Goal: Information Seeking & Learning: Learn about a topic

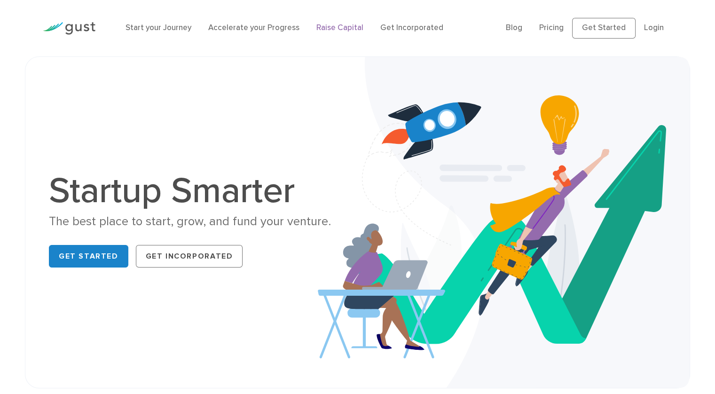
click at [344, 26] on link "Raise Capital" at bounding box center [339, 27] width 47 height 9
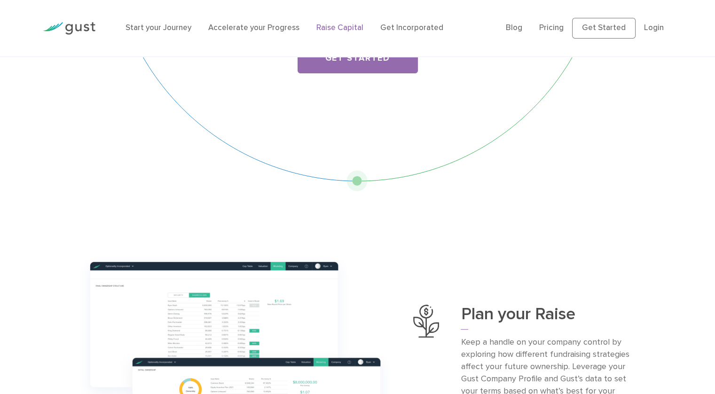
scroll to position [69, 0]
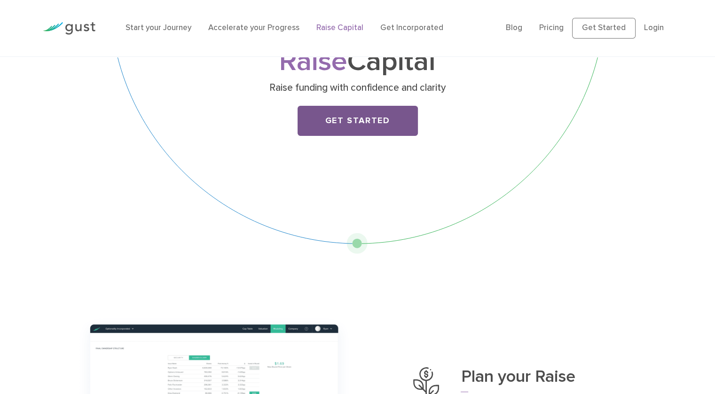
click at [348, 126] on link "Get Started" at bounding box center [358, 121] width 120 height 30
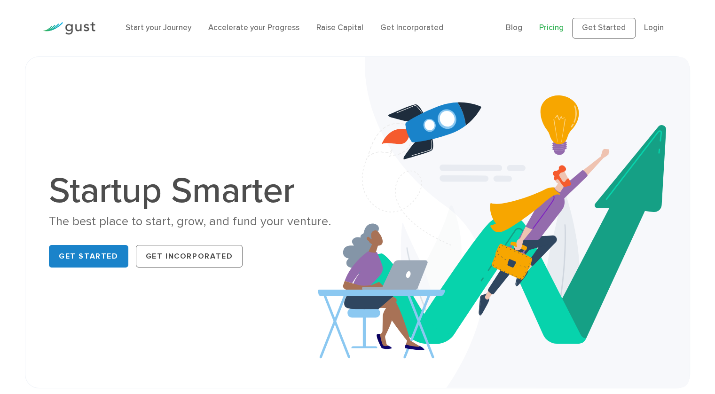
click at [545, 30] on link "Pricing" at bounding box center [551, 27] width 24 height 9
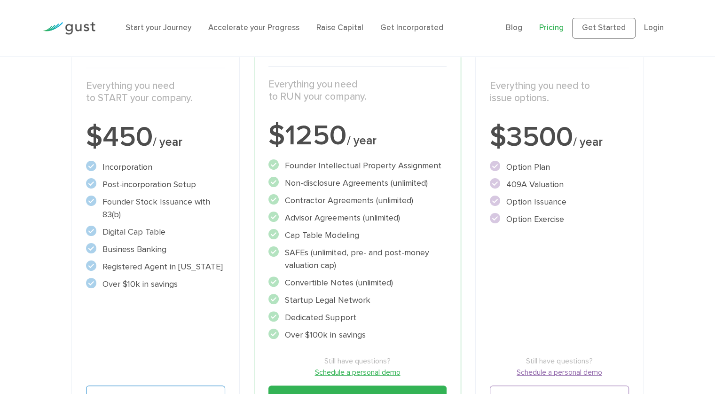
scroll to position [190, 0]
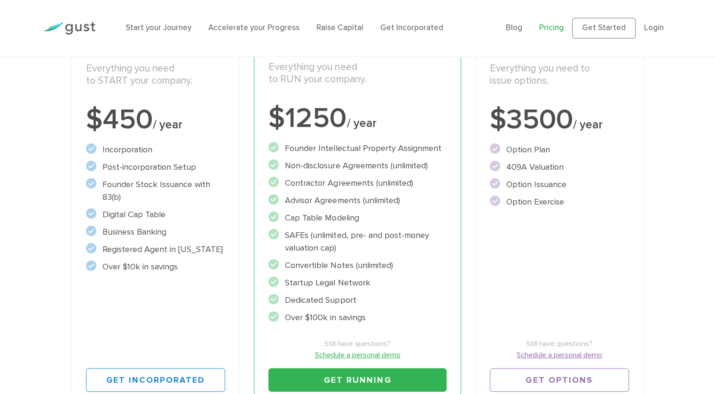
drag, startPoint x: 331, startPoint y: 237, endPoint x: 324, endPoint y: 239, distance: 7.4
click at [324, 239] on li "SAFEs (unlimited, pre- and post-money valuation cap)" at bounding box center [357, 241] width 178 height 25
click at [360, 247] on li "SAFEs (unlimited, pre- and post-money valuation cap)" at bounding box center [357, 241] width 178 height 25
click at [263, 246] on div "Accelerate Includes START Everything you need to RUN your company. $1250 / year…" at bounding box center [357, 209] width 207 height 402
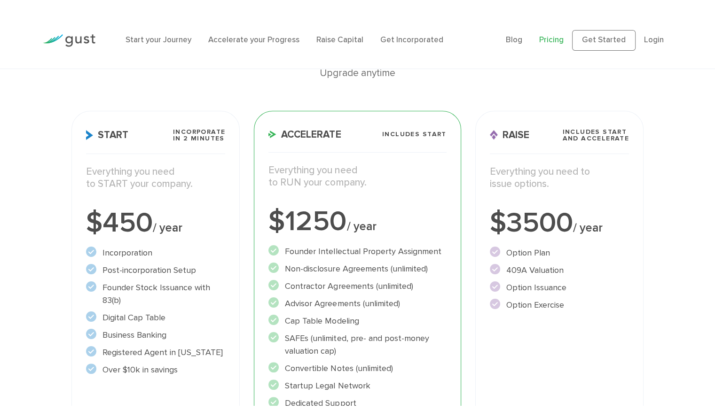
scroll to position [108, 0]
